Goal: Navigation & Orientation: Find specific page/section

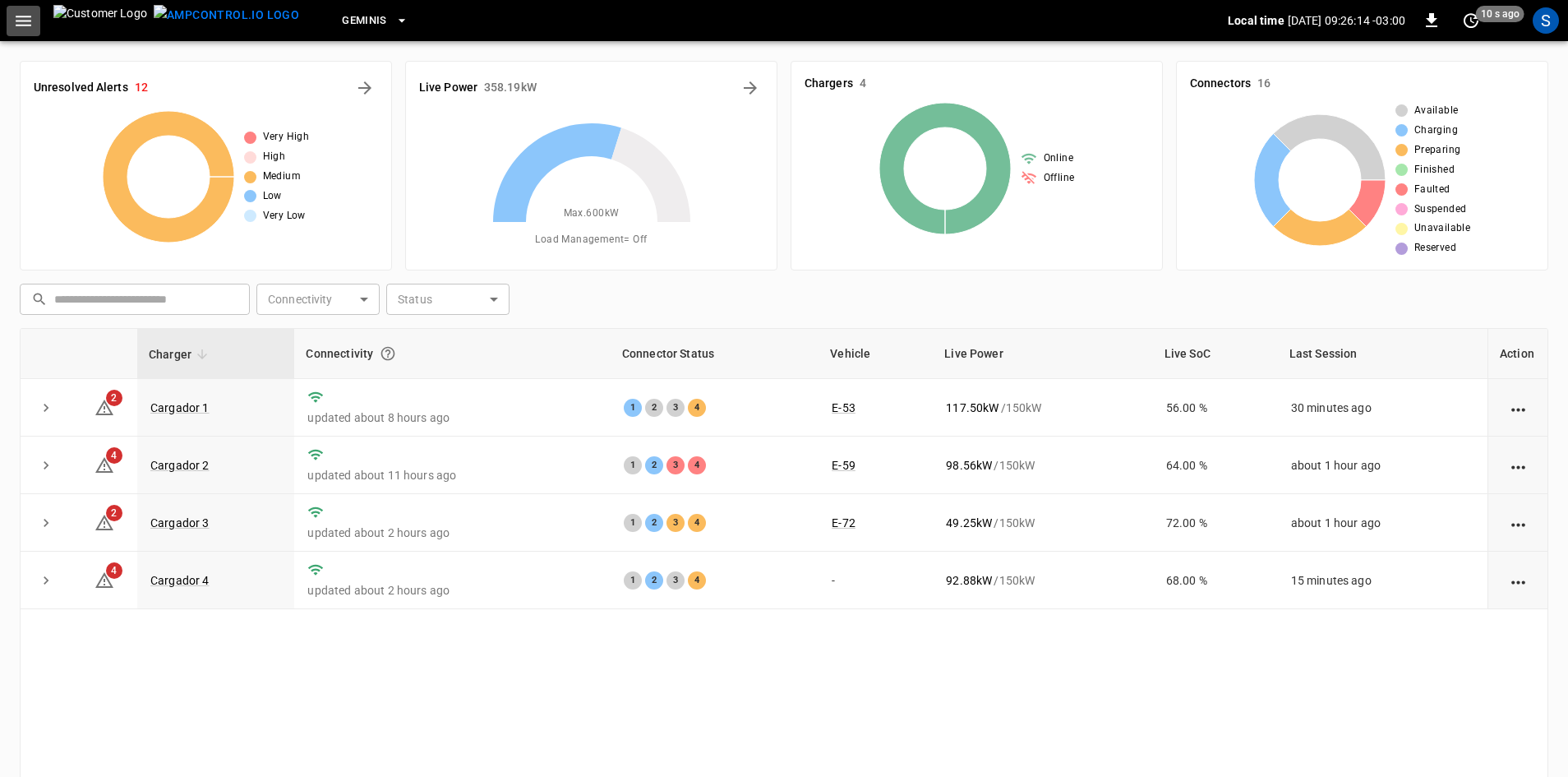
click at [22, 19] on icon "button" at bounding box center [23, 21] width 21 height 21
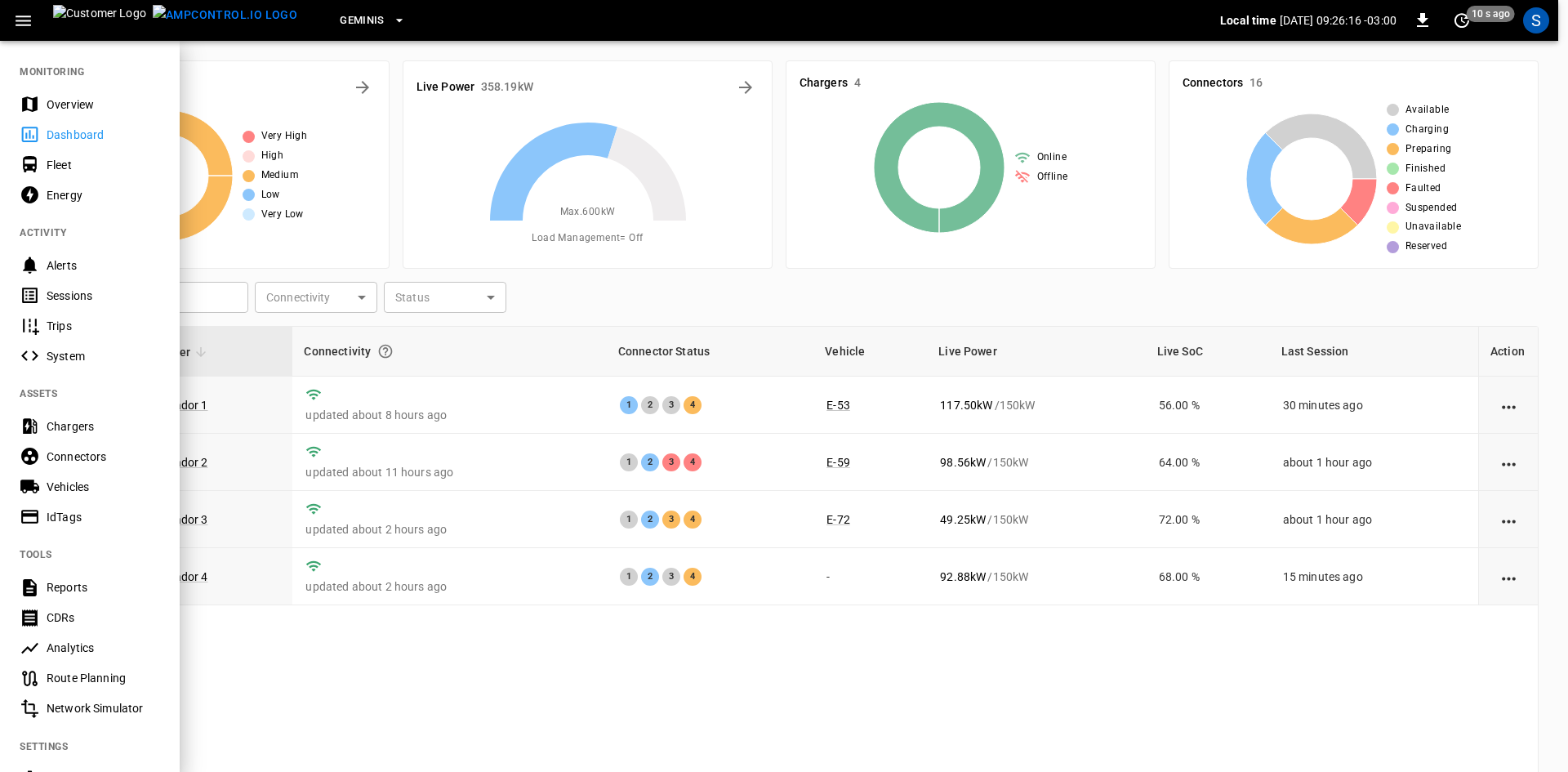
click at [70, 298] on div "Sessions" at bounding box center [103, 295] width 113 height 16
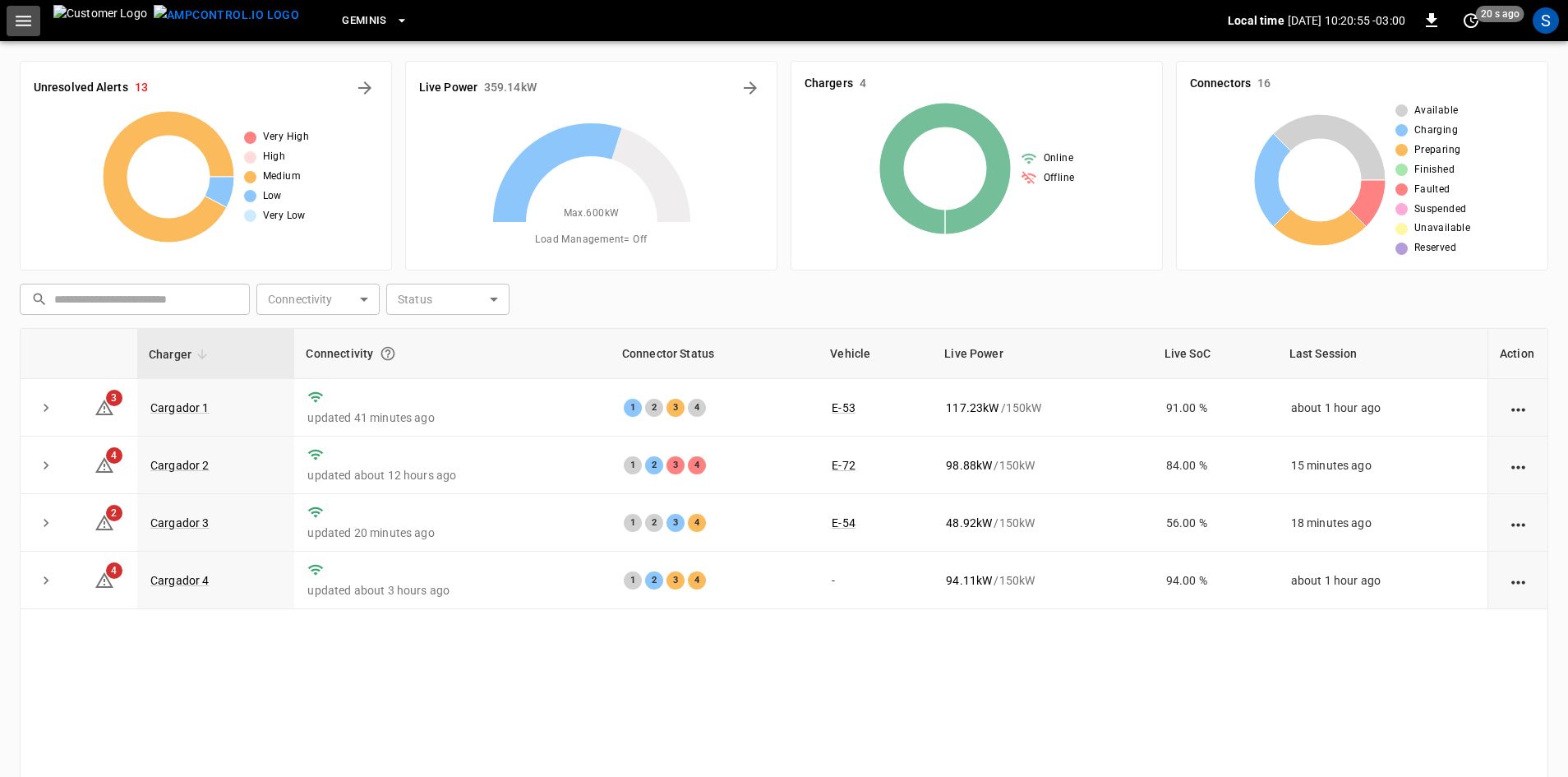
click at [22, 22] on icon "button" at bounding box center [23, 21] width 16 height 10
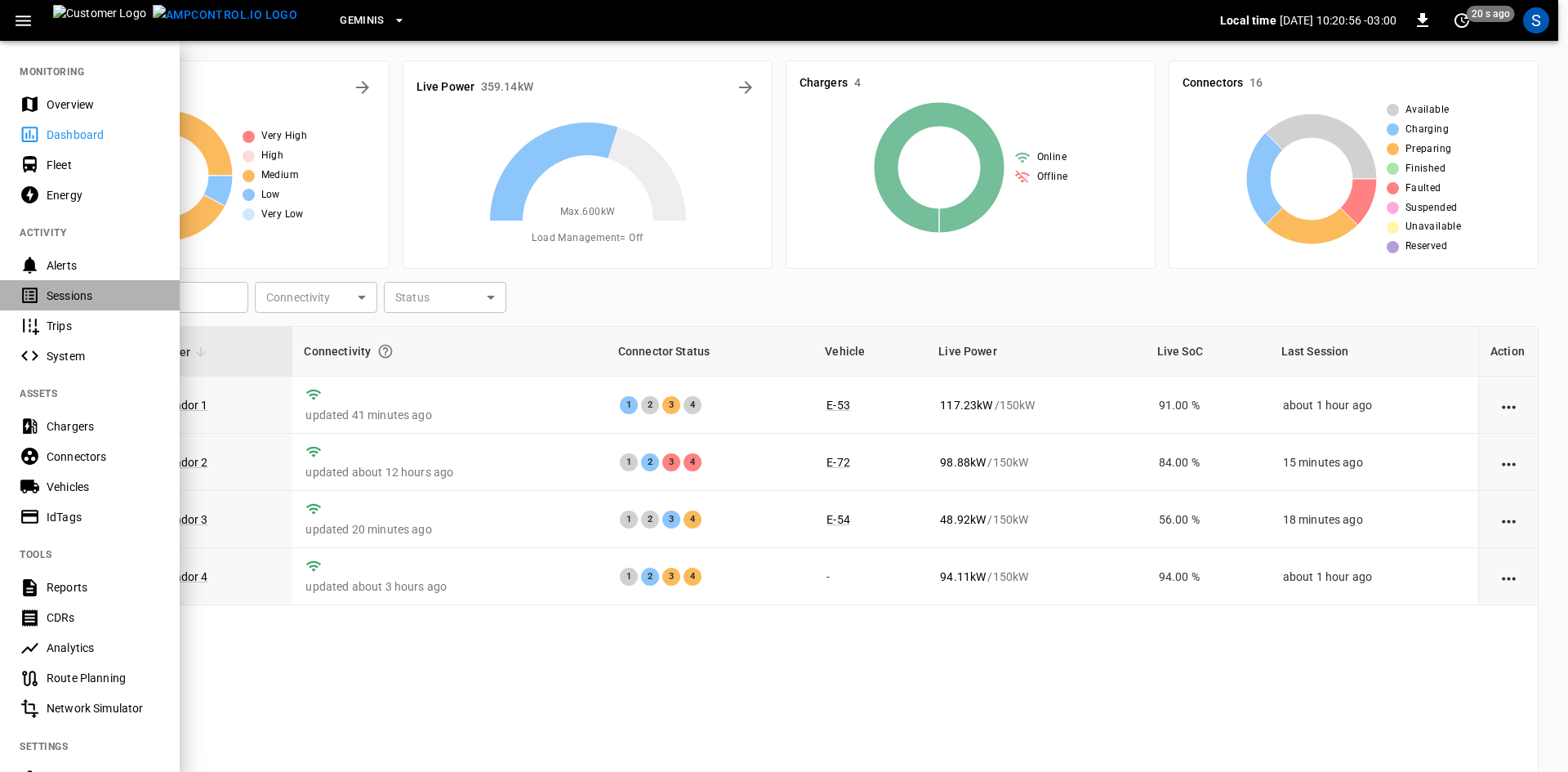
click at [78, 293] on div "Sessions" at bounding box center [103, 295] width 113 height 16
